Goal: Transaction & Acquisition: Book appointment/travel/reservation

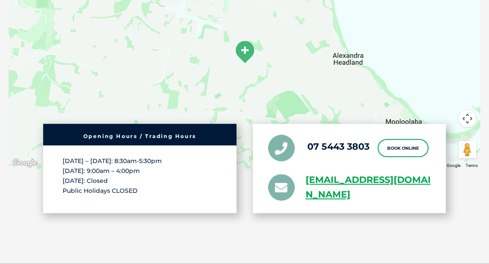
scroll to position [1524, 0]
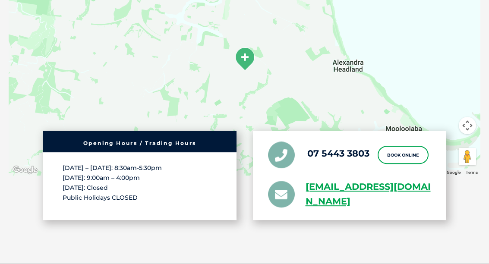
click at [413, 146] on link "Book Online" at bounding box center [403, 155] width 51 height 18
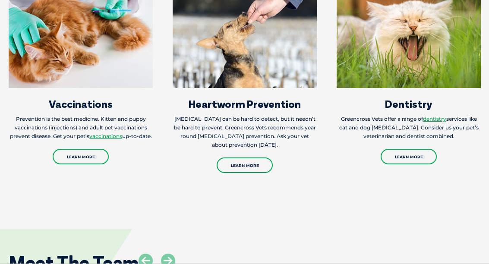
scroll to position [935, 0]
click at [437, 116] on link "dentistry" at bounding box center [434, 119] width 23 height 6
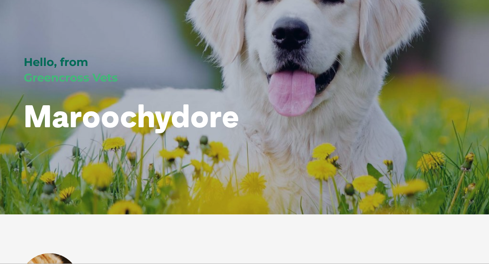
scroll to position [0, 0]
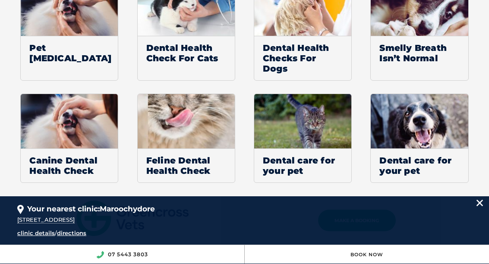
scroll to position [770, 0]
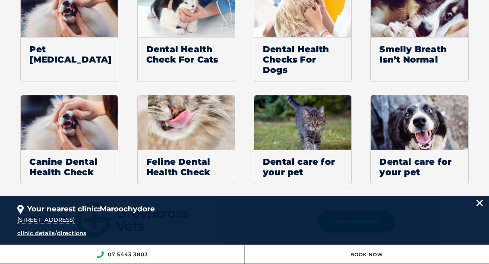
click at [431, 127] on img at bounding box center [419, 122] width 97 height 55
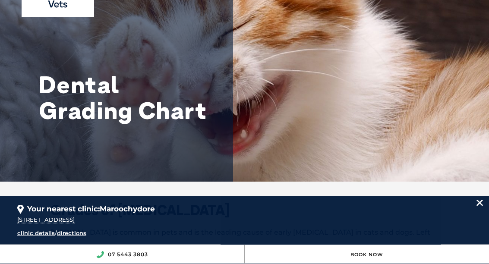
scroll to position [0, 0]
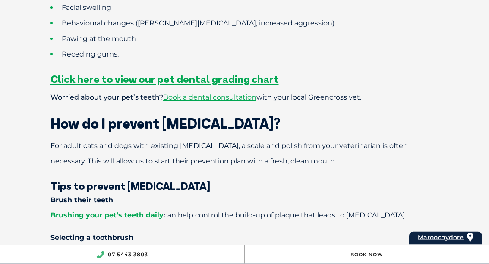
scroll to position [798, 0]
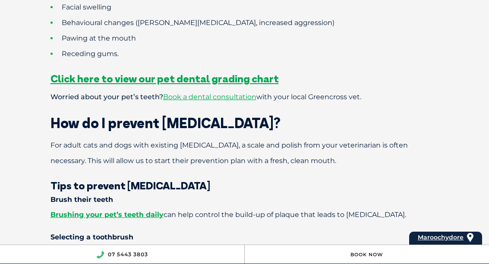
click at [422, 180] on h3 "Tips to prevent dental disease" at bounding box center [244, 185] width 449 height 10
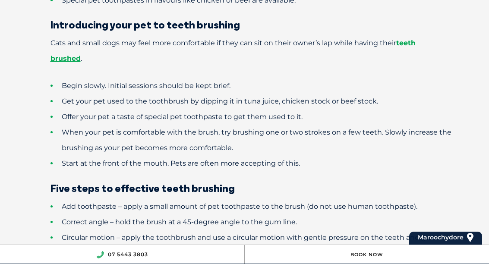
scroll to position [1097, 0]
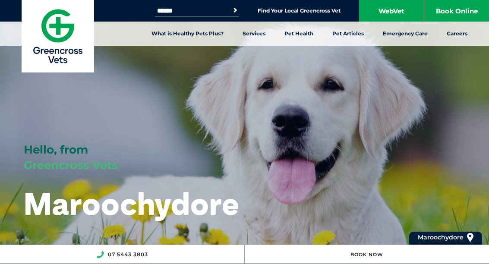
click at [305, 14] on link "Find Your Local Greencross Vet" at bounding box center [299, 10] width 83 height 7
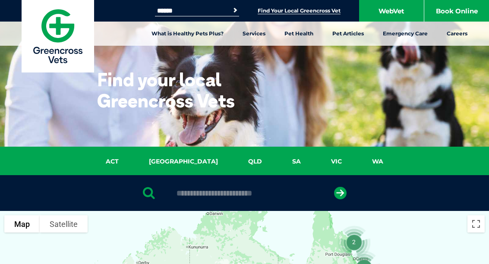
click at [233, 164] on link "QLD" at bounding box center [255, 162] width 44 height 10
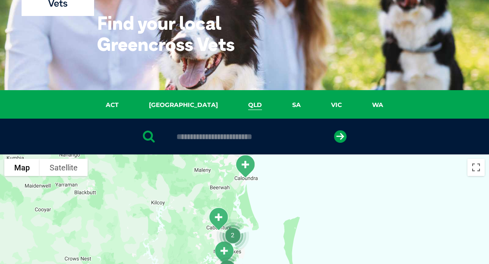
scroll to position [57, 0]
click at [476, 173] on button "Toggle fullscreen view" at bounding box center [476, 167] width 17 height 17
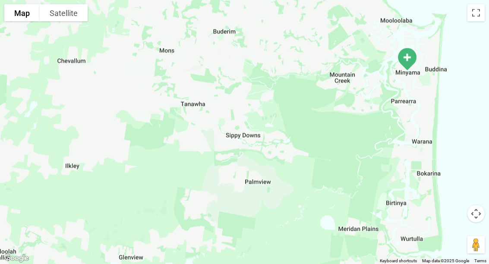
scroll to position [522, 0]
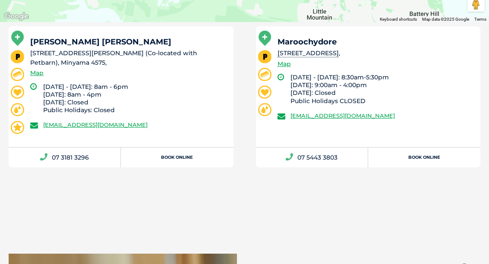
click at [432, 156] on link "Book Online" at bounding box center [424, 158] width 112 height 20
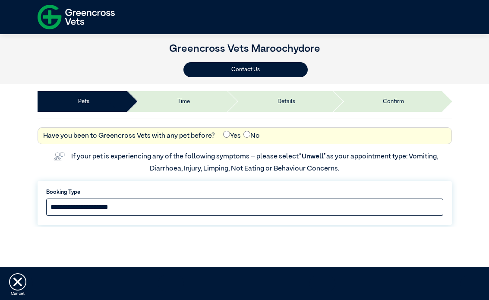
click at [240, 205] on select "**********" at bounding box center [244, 207] width 397 height 17
select select "*****"
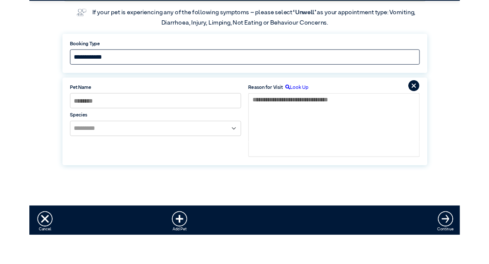
scroll to position [118, 0]
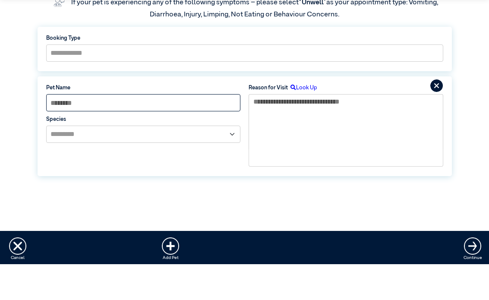
click at [226, 130] on input at bounding box center [143, 138] width 194 height 17
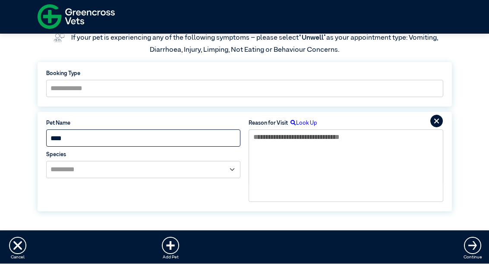
type input "****"
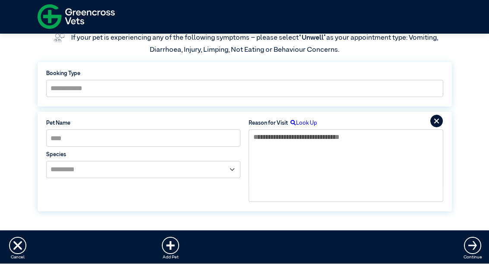
click at [238, 176] on select "**********" at bounding box center [143, 169] width 194 height 17
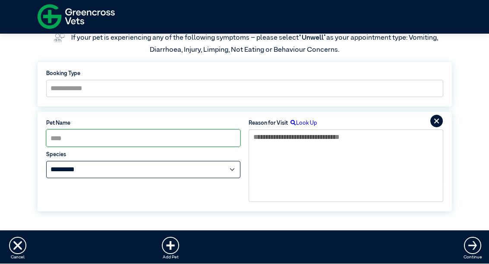
select select "*****"
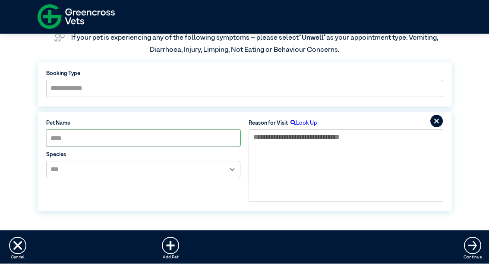
click at [310, 125] on label "Look Up" at bounding box center [302, 124] width 29 height 8
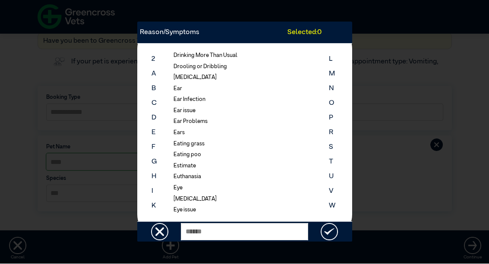
scroll to position [465, 0]
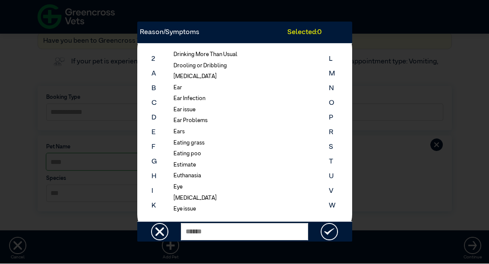
click at [201, 99] on ul "2nd Opinion Abscess Acupuncture Aggressive behaviour Allergies Anal Glands Anti…" at bounding box center [241, 132] width 153 height 167
click at [193, 109] on li "Ear issue" at bounding box center [184, 110] width 33 height 8
click at [402, 101] on div "Reason/Symptoms Selected: 1 2 A B C D E F G H I K 2nd Opinion Abscess Acupunctu…" at bounding box center [244, 132] width 489 height 264
click at [412, 114] on div "Reason/Symptoms Selected: 1 2 A B C D E F G H I K 2nd Opinion Abscess Acupunctu…" at bounding box center [244, 132] width 489 height 264
click at [309, 33] on div "Selected: 1" at bounding box center [320, 33] width 64 height 10
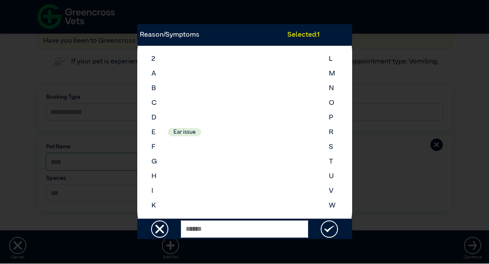
scroll to position [0, 0]
click at [412, 107] on div "Reason/Symptoms Selected: 1 2 A B C D E F G H I K Ear issue L M N O P R S T U V…" at bounding box center [244, 132] width 489 height 264
click at [406, 138] on div "Reason/Symptoms Selected: 1 2 A B C D E F G H I K Ear issue L M N O P R S T U V…" at bounding box center [244, 132] width 489 height 264
click at [398, 104] on div "Reason/Symptoms Selected: 1 2 A B C D E F G H I K Ear issue L M N O P R S T U V…" at bounding box center [244, 132] width 489 height 264
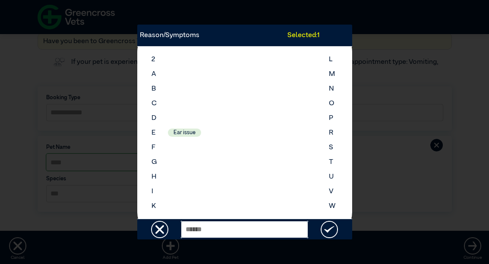
click at [199, 229] on input "text" at bounding box center [244, 229] width 127 height 17
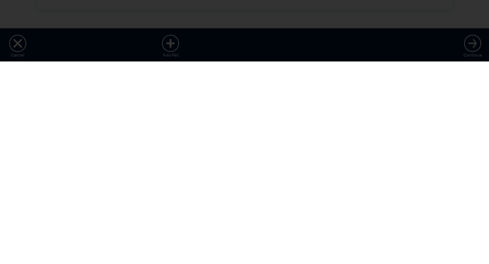
click at [406, 38] on div "Reason/Symptoms Selected: 1 2 A B C D E F G H I K Ear issue L M N O P R S T U V…" at bounding box center [244, 132] width 489 height 264
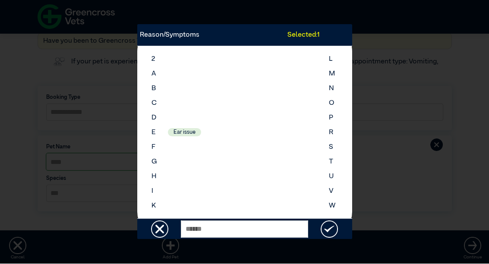
click at [314, 38] on div "Selected: 1" at bounding box center [320, 35] width 64 height 10
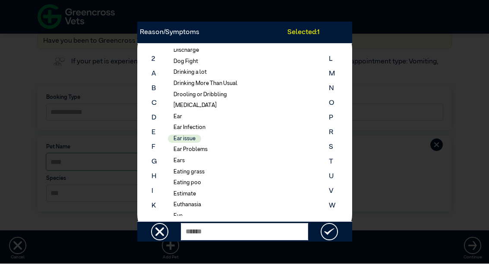
scroll to position [437, 0]
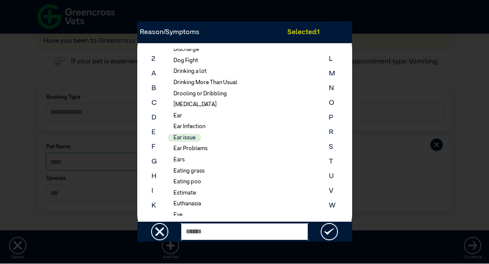
click at [250, 233] on input "text" at bounding box center [244, 232] width 127 height 17
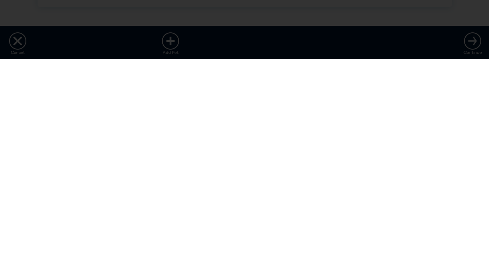
scroll to position [0, 0]
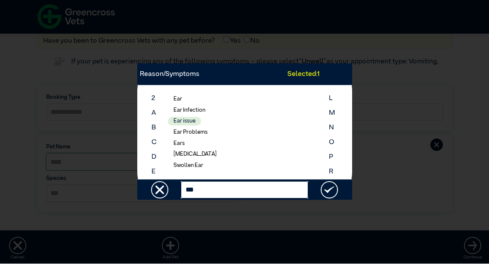
click at [213, 190] on input "***" at bounding box center [244, 190] width 127 height 17
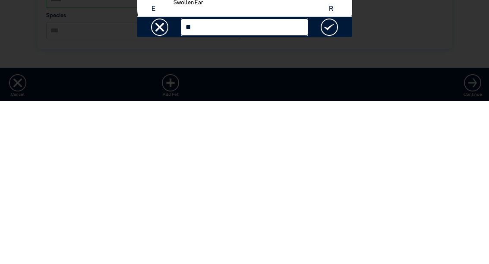
type input "*"
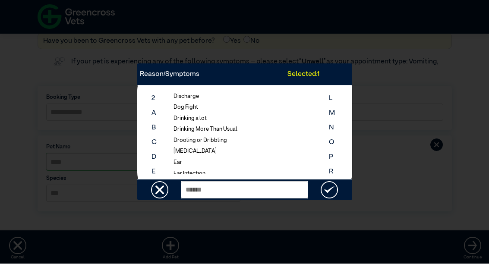
scroll to position [455, 0]
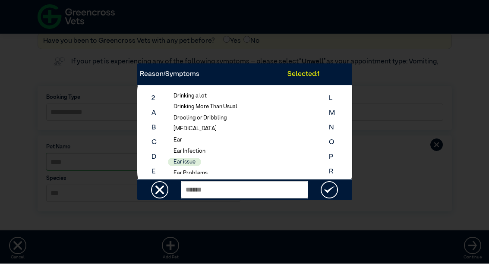
click at [196, 148] on li "Ear Infection" at bounding box center [189, 152] width 43 height 8
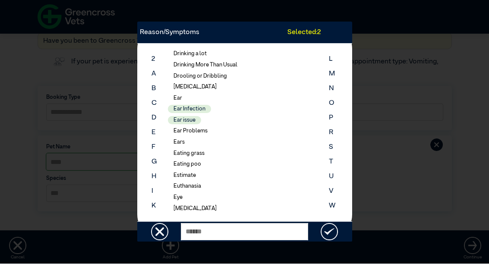
click at [177, 26] on div "Reason/Symptoms Selected: 2" at bounding box center [244, 33] width 215 height 22
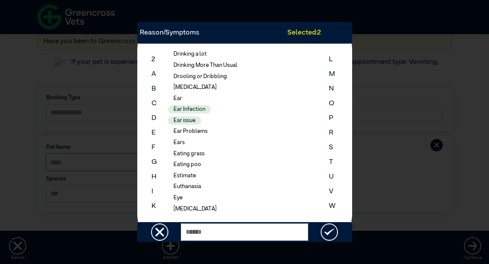
click at [435, 191] on div "Reason/Symptoms Selected: 2 2 A B C D E F G H I K 2nd Opinion Abscess Acupunctu…" at bounding box center [244, 132] width 489 height 264
click at [445, 189] on div "Reason/Symptoms Selected: 2 2 A B C D E F G H I K 2nd Opinion Abscess Acupunctu…" at bounding box center [244, 132] width 489 height 264
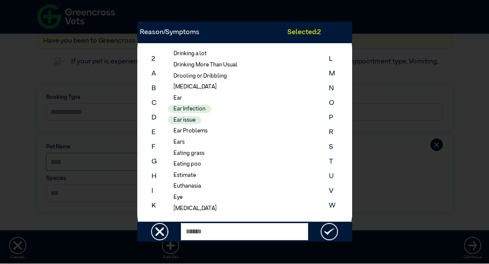
click at [92, 104] on div "Reason/Symptoms Selected: 2 2 A B C D E F G H I K 2nd Opinion Abscess Acupunctu…" at bounding box center [244, 132] width 489 height 264
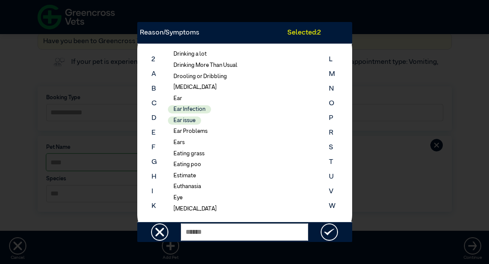
click at [167, 235] on img at bounding box center [159, 232] width 17 height 17
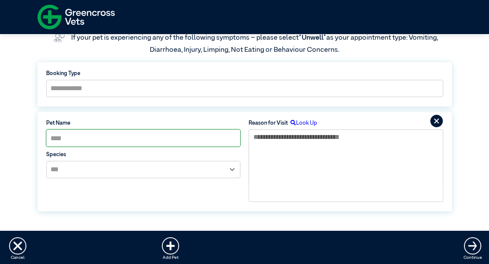
scroll to position [118, 0]
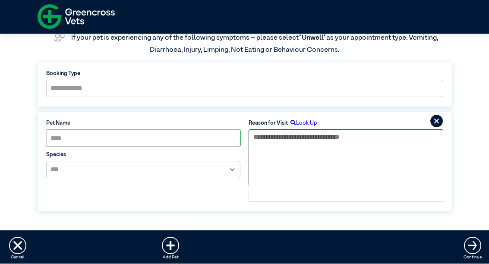
click at [336, 162] on textarea at bounding box center [346, 157] width 194 height 55
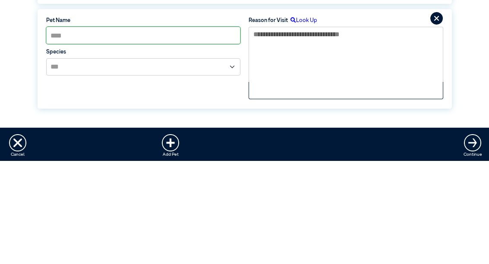
click at [483, 25] on div "**********" at bounding box center [244, 114] width 489 height 226
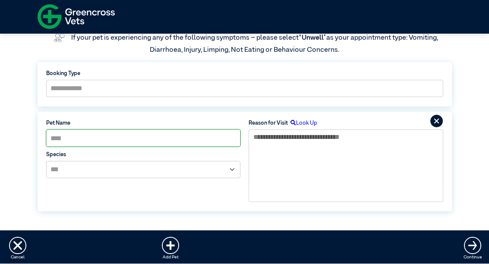
click at [474, 252] on img at bounding box center [472, 245] width 17 height 17
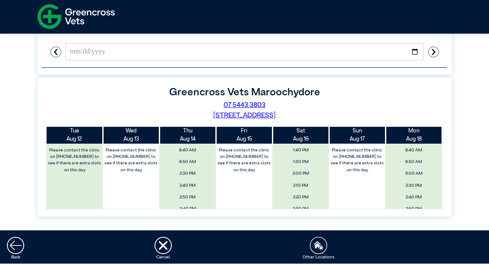
scroll to position [0, 0]
click at [193, 163] on span "8:50 AM" at bounding box center [188, 163] width 52 height 10
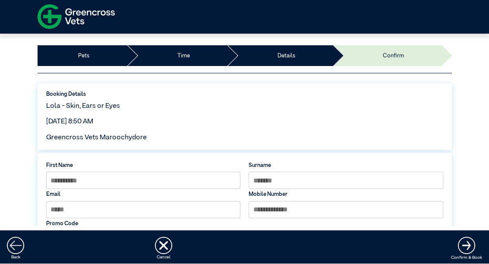
scroll to position [46, 0]
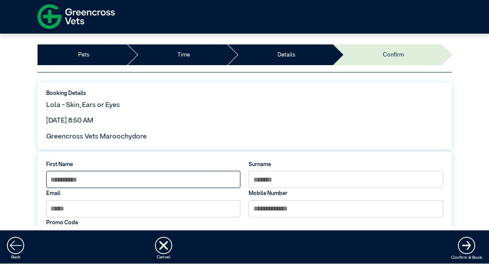
click at [171, 180] on input at bounding box center [143, 179] width 194 height 17
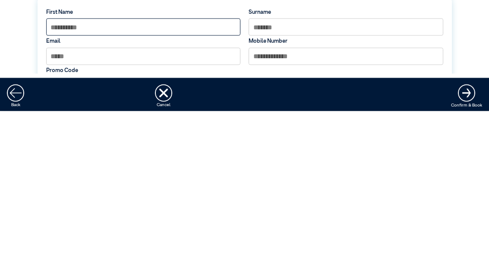
type input "*******"
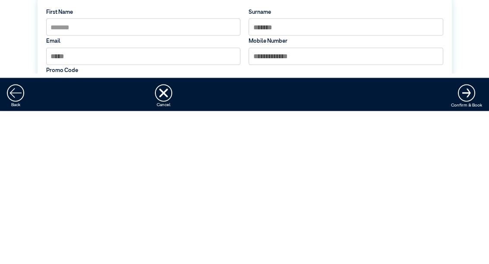
type input "******"
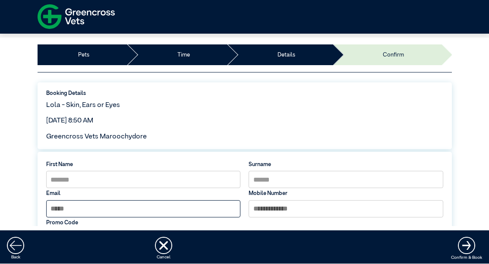
type input "**********"
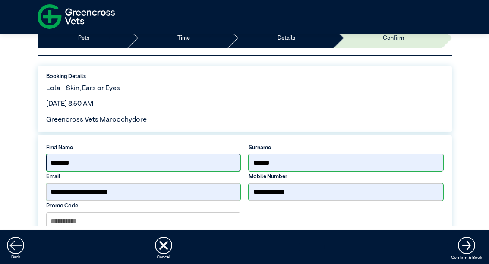
scroll to position [70, 0]
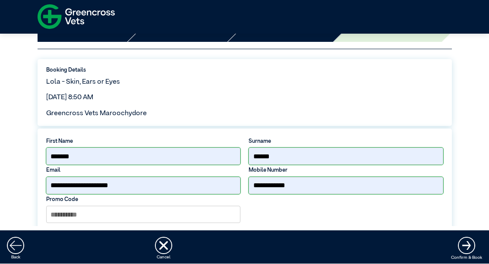
click at [376, 121] on div "Booking Details Lola - Skin, Ears or Eyes Thursday, August 14, 2025, 8:50 AM Gr…" at bounding box center [245, 93] width 415 height 67
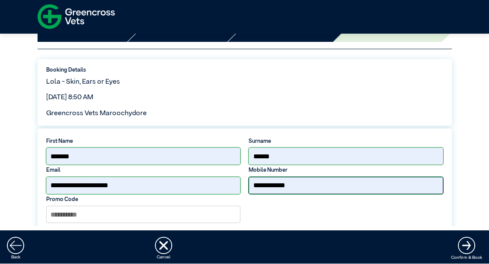
click at [305, 190] on input "**********" at bounding box center [346, 185] width 194 height 17
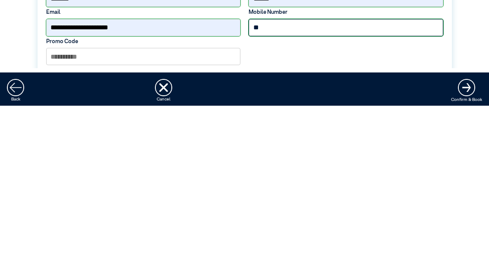
type input "*"
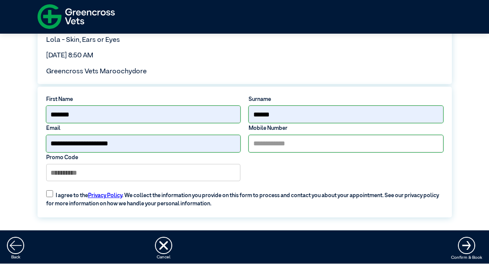
scroll to position [111, 0]
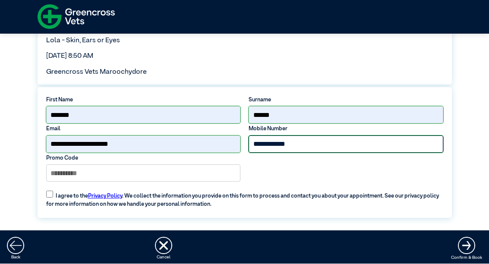
type input "**********"
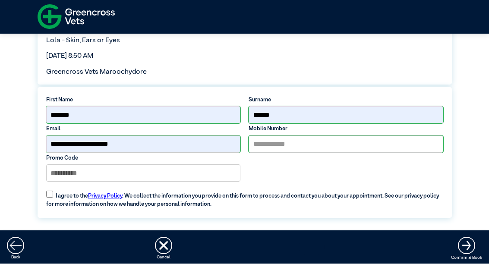
click at [467, 247] on img "submit" at bounding box center [466, 245] width 17 height 17
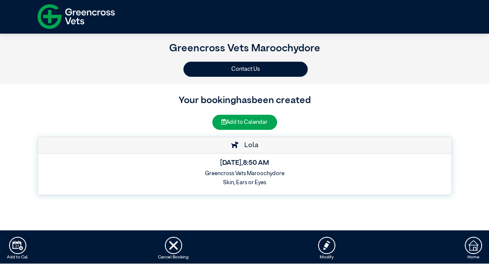
click at [258, 122] on button "Add to Calendar" at bounding box center [244, 122] width 65 height 15
